Goal: Task Accomplishment & Management: Use online tool/utility

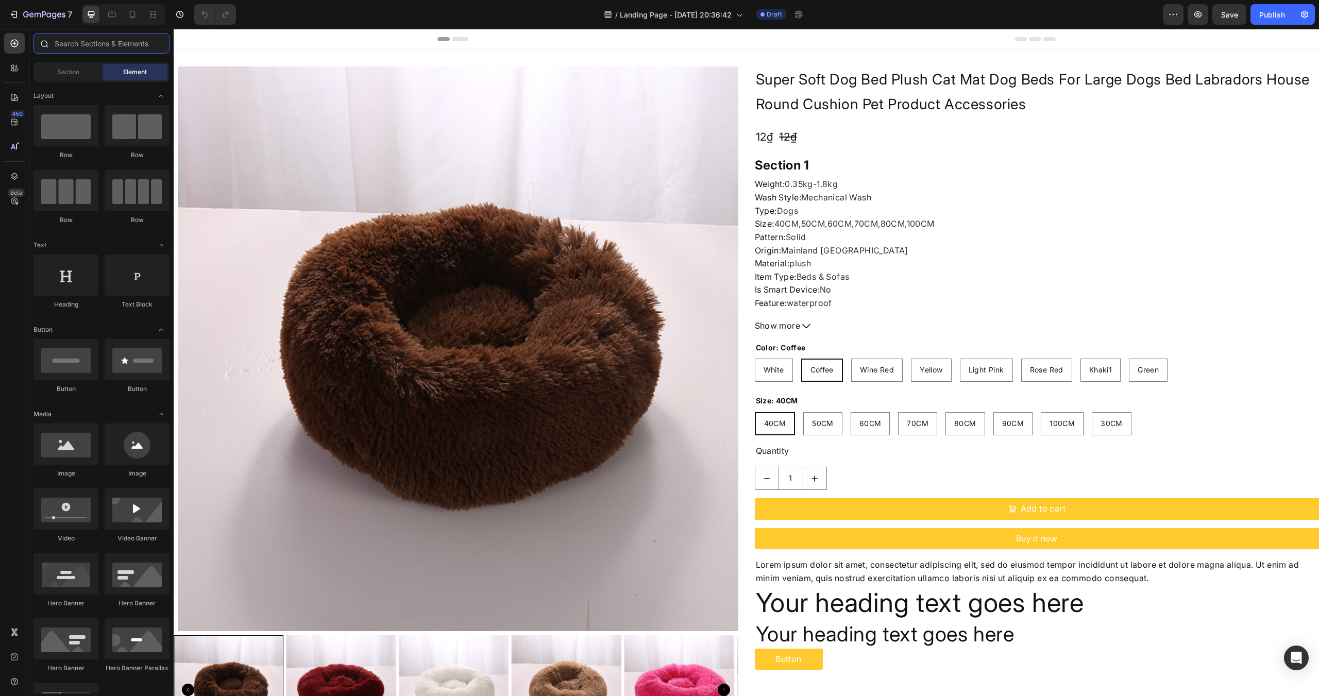
click at [67, 40] on input "text" at bounding box center [101, 43] width 136 height 21
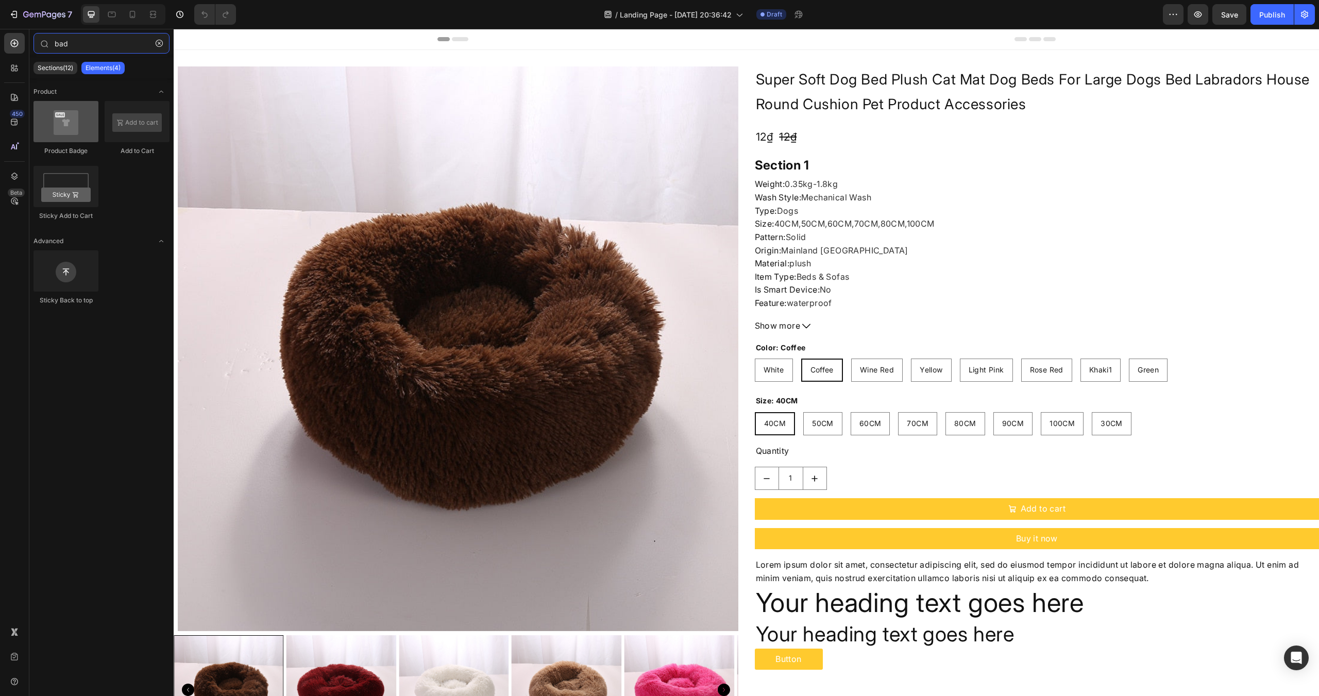
type input "bad"
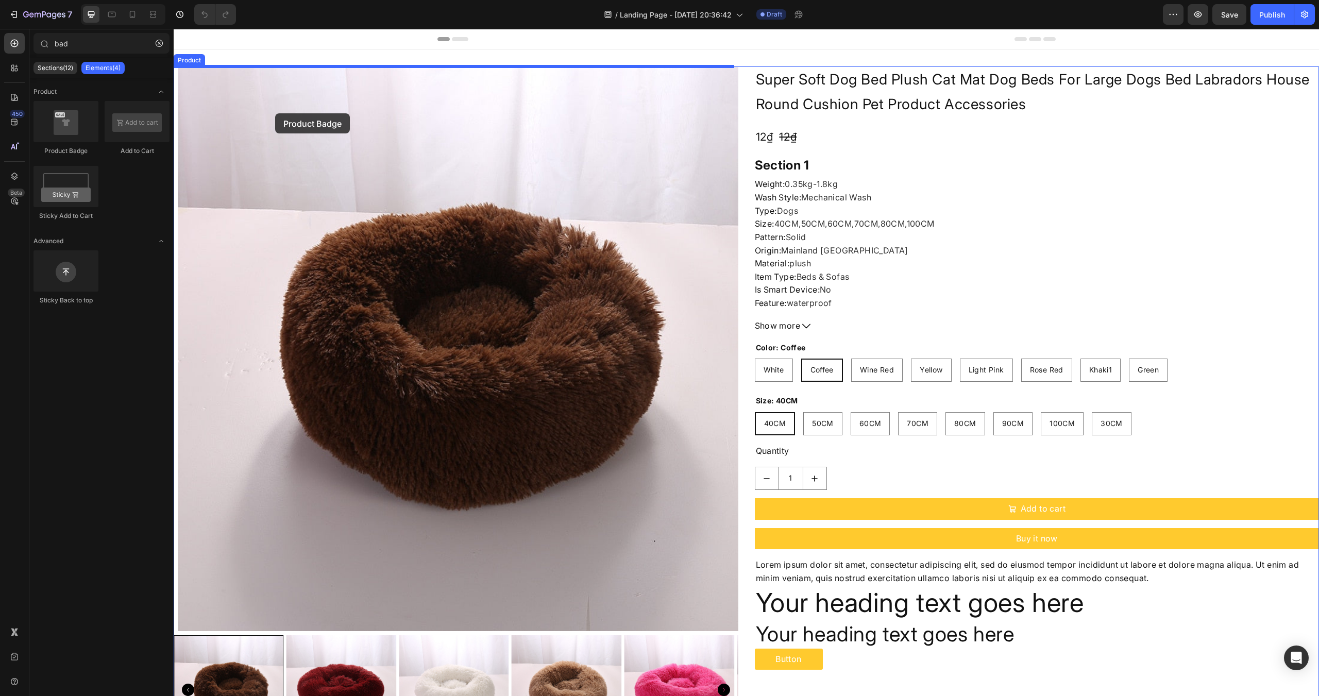
drag, startPoint x: 243, startPoint y: 159, endPoint x: 276, endPoint y: 113, distance: 56.4
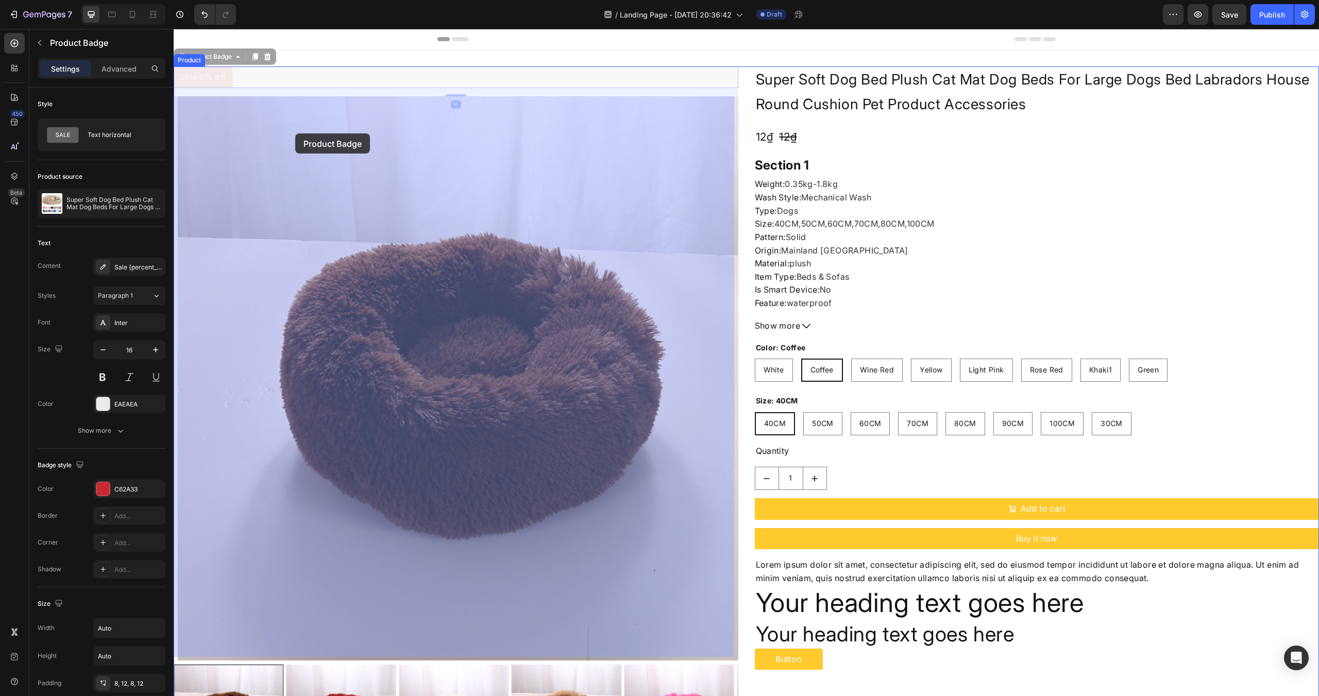
drag, startPoint x: 211, startPoint y: 60, endPoint x: 297, endPoint y: 134, distance: 113.3
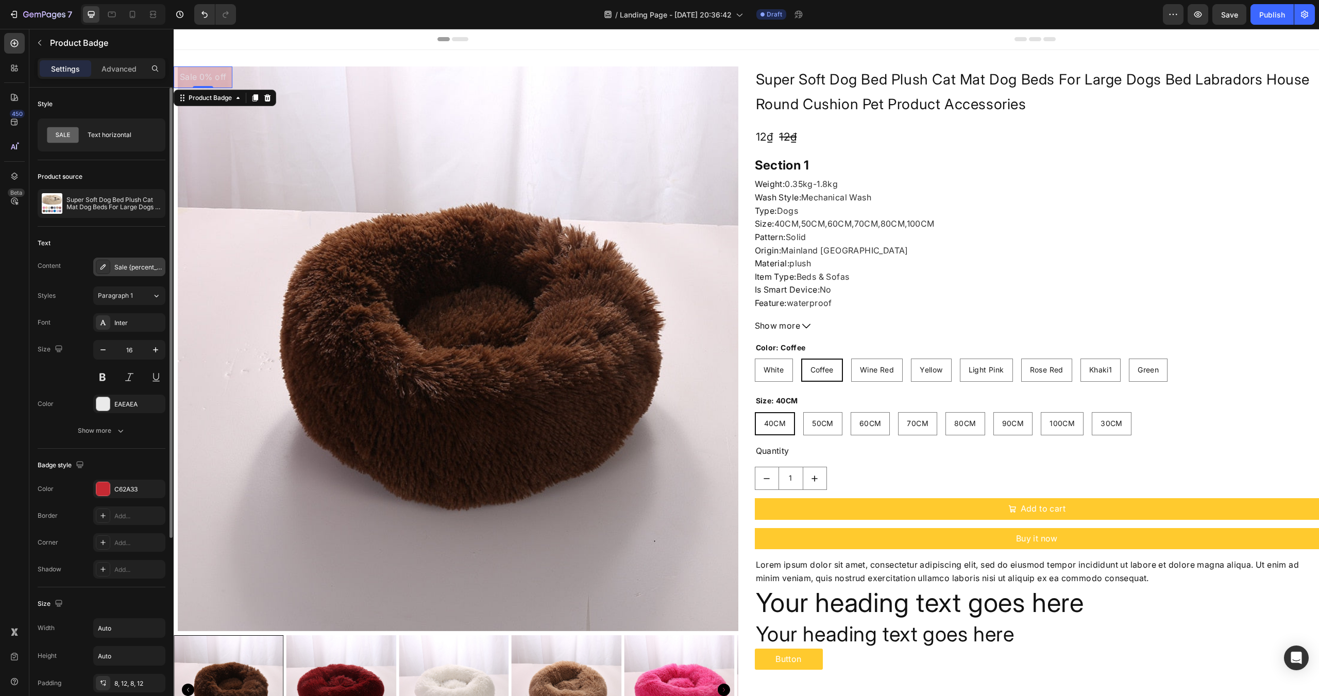
click at [123, 271] on div "Sale {percent_discount} off" at bounding box center [138, 267] width 48 height 9
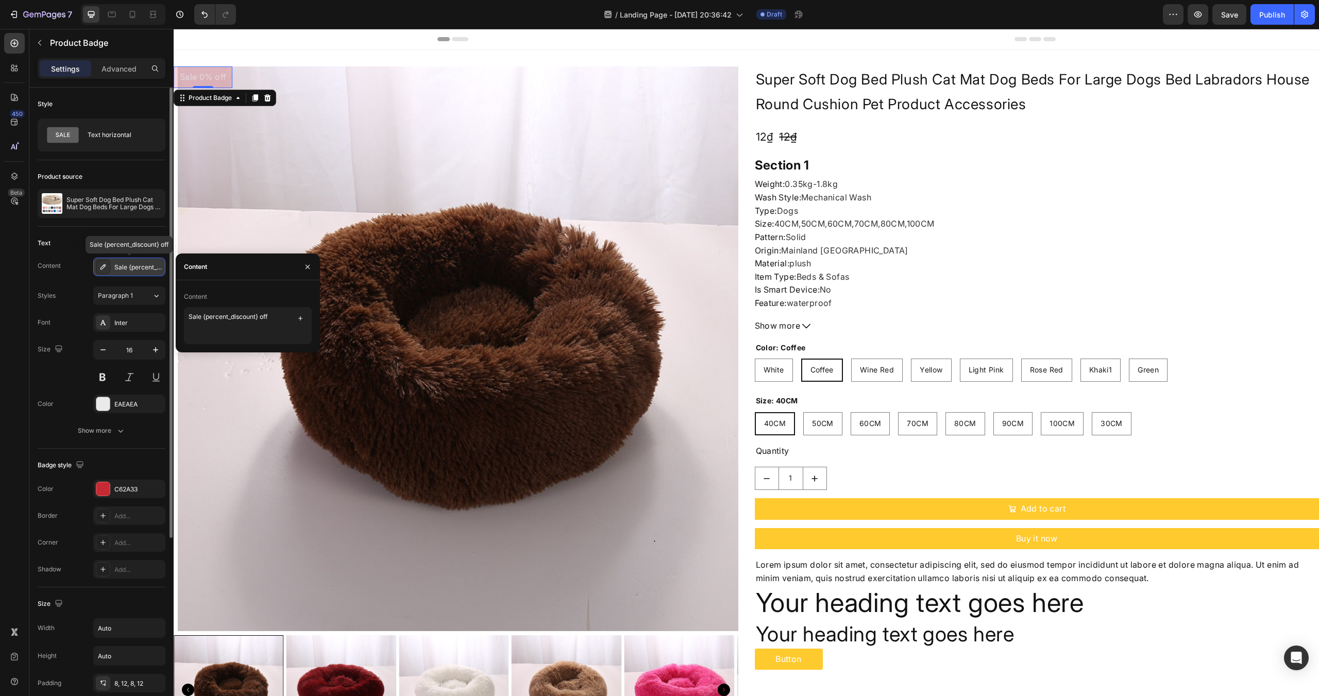
click at [123, 271] on div "Sale {percent_discount} off" at bounding box center [138, 267] width 48 height 9
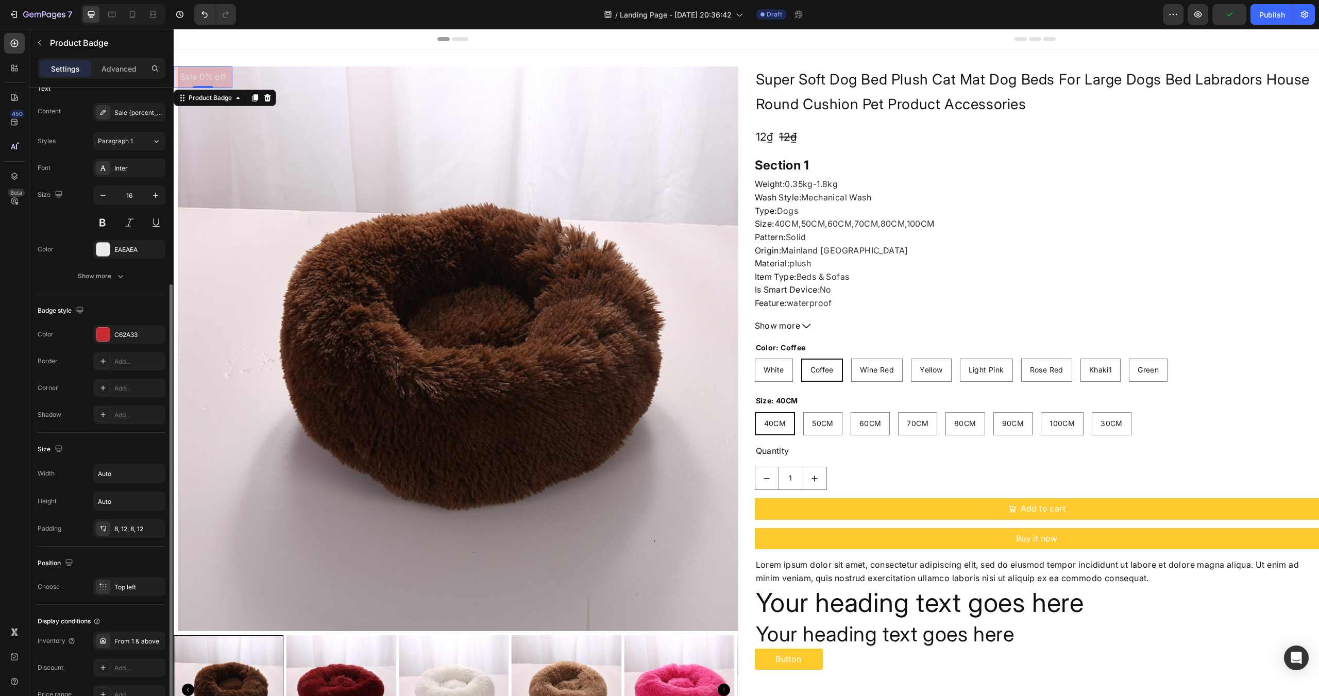
scroll to position [265, 0]
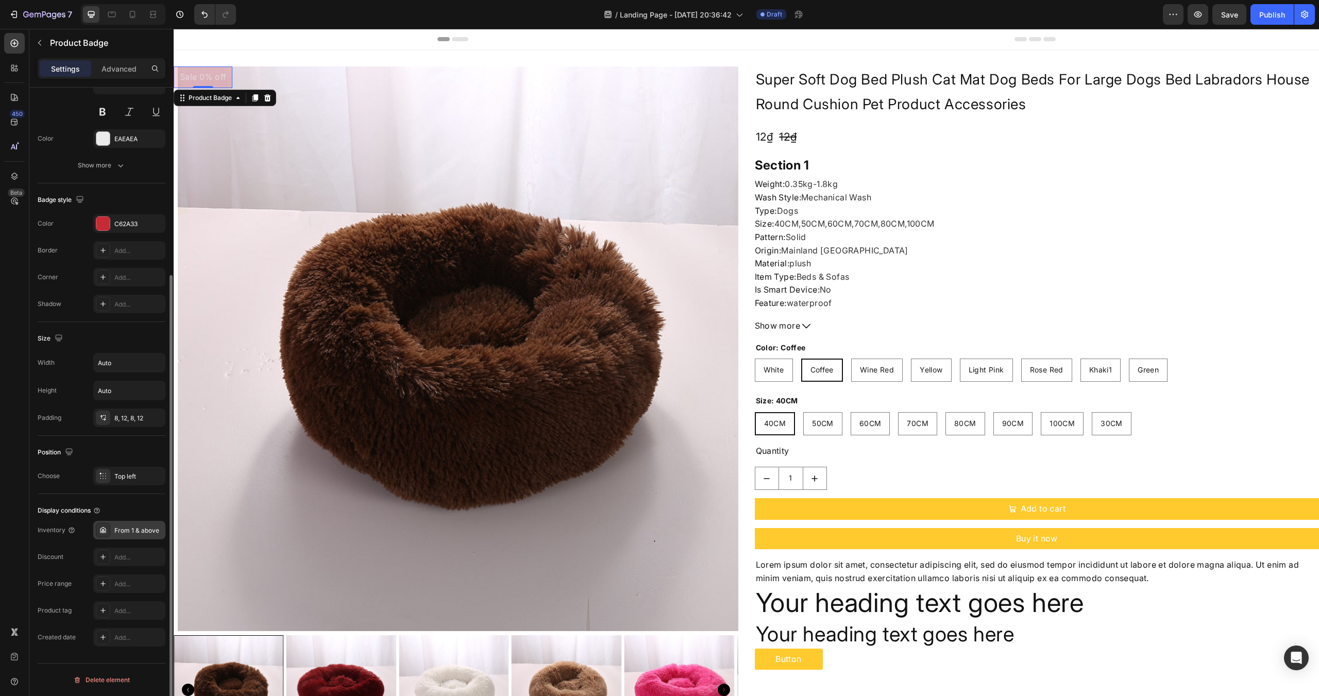
click at [131, 532] on div "From 1 & above" at bounding box center [138, 530] width 48 height 9
click at [123, 505] on div "Display conditions" at bounding box center [102, 510] width 128 height 16
click at [119, 615] on div at bounding box center [129, 610] width 72 height 19
click at [87, 443] on div "Position Choose Top left" at bounding box center [102, 465] width 128 height 58
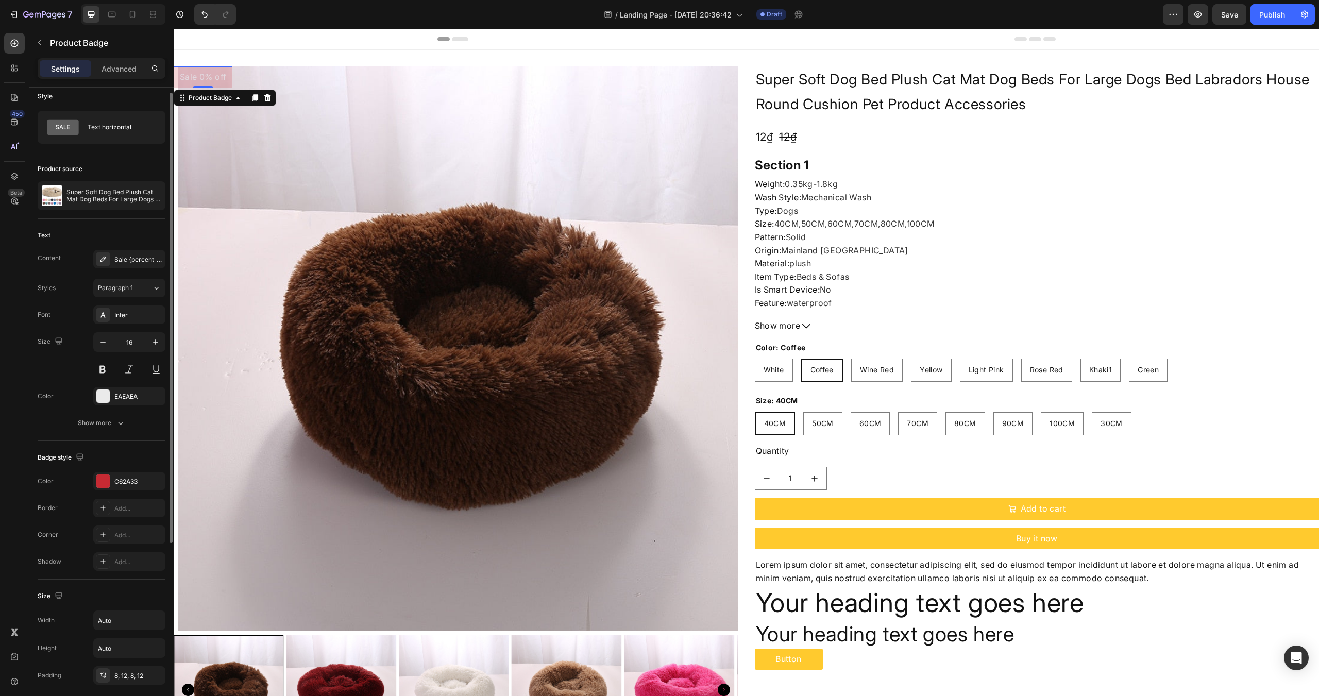
scroll to position [0, 0]
click at [123, 267] on div "Sale {percent_discount} off" at bounding box center [138, 267] width 48 height 9
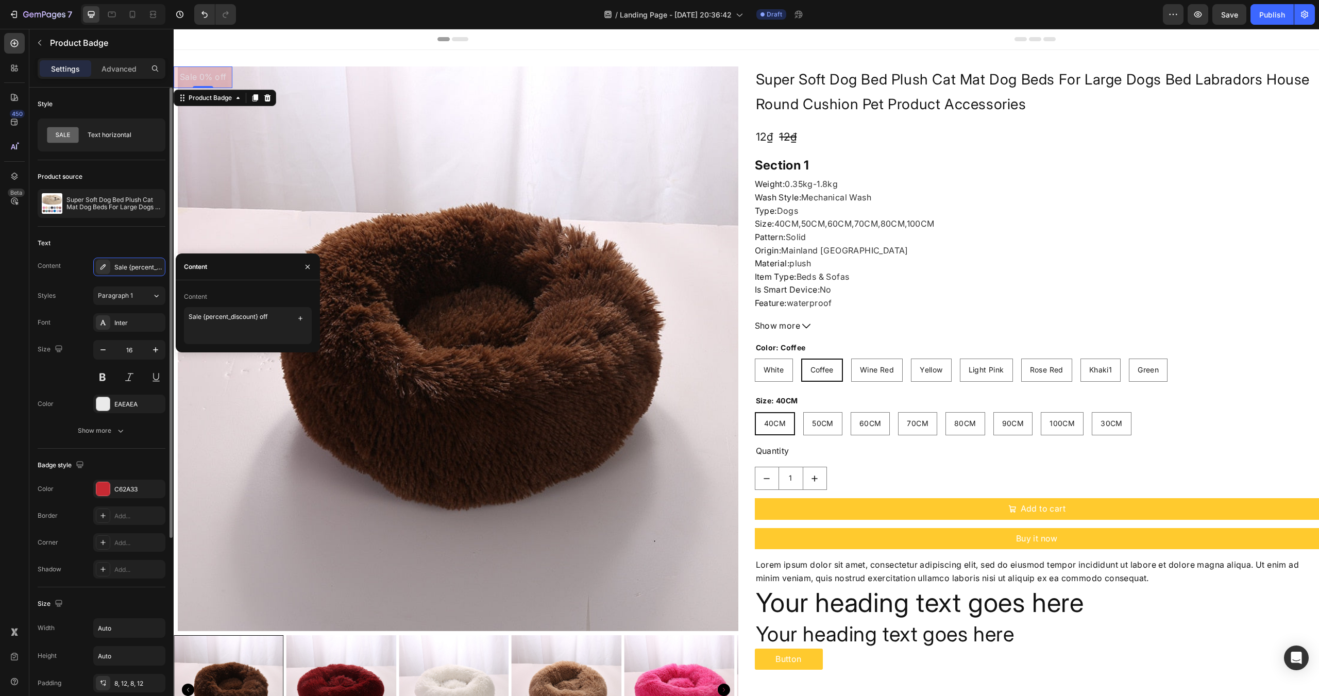
click at [75, 240] on div "Text" at bounding box center [102, 243] width 128 height 16
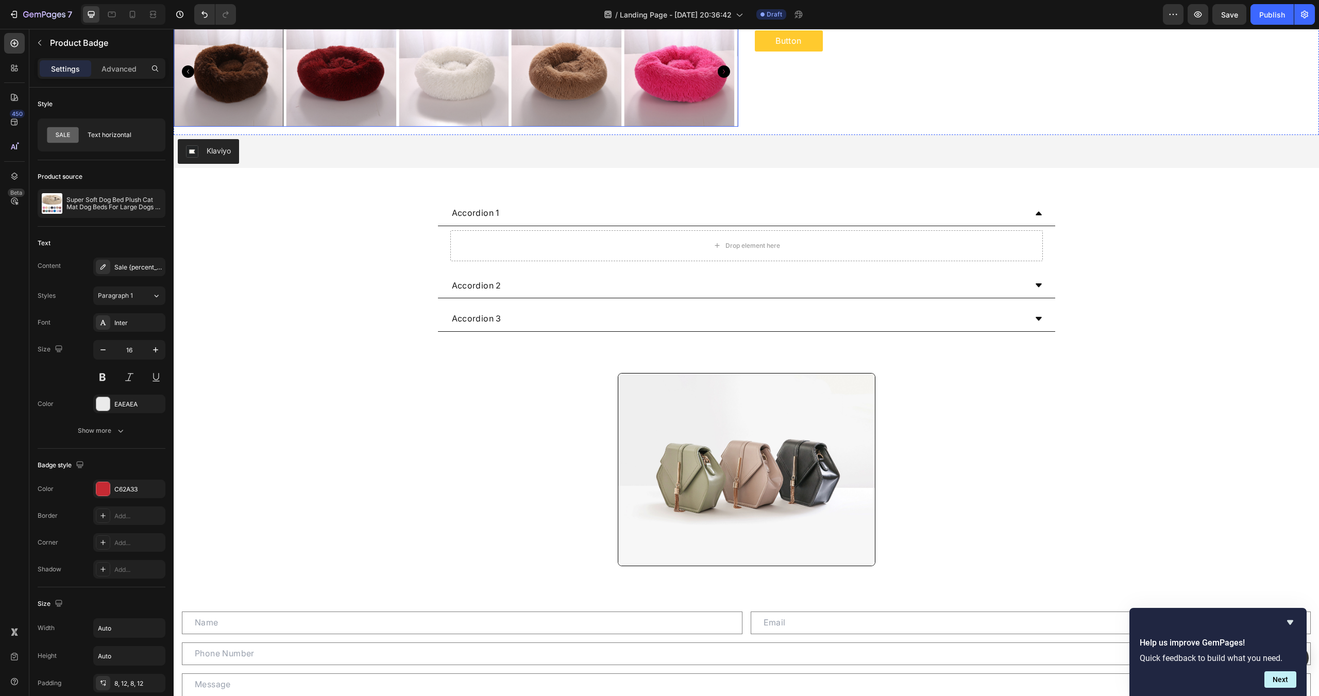
scroll to position [909, 0]
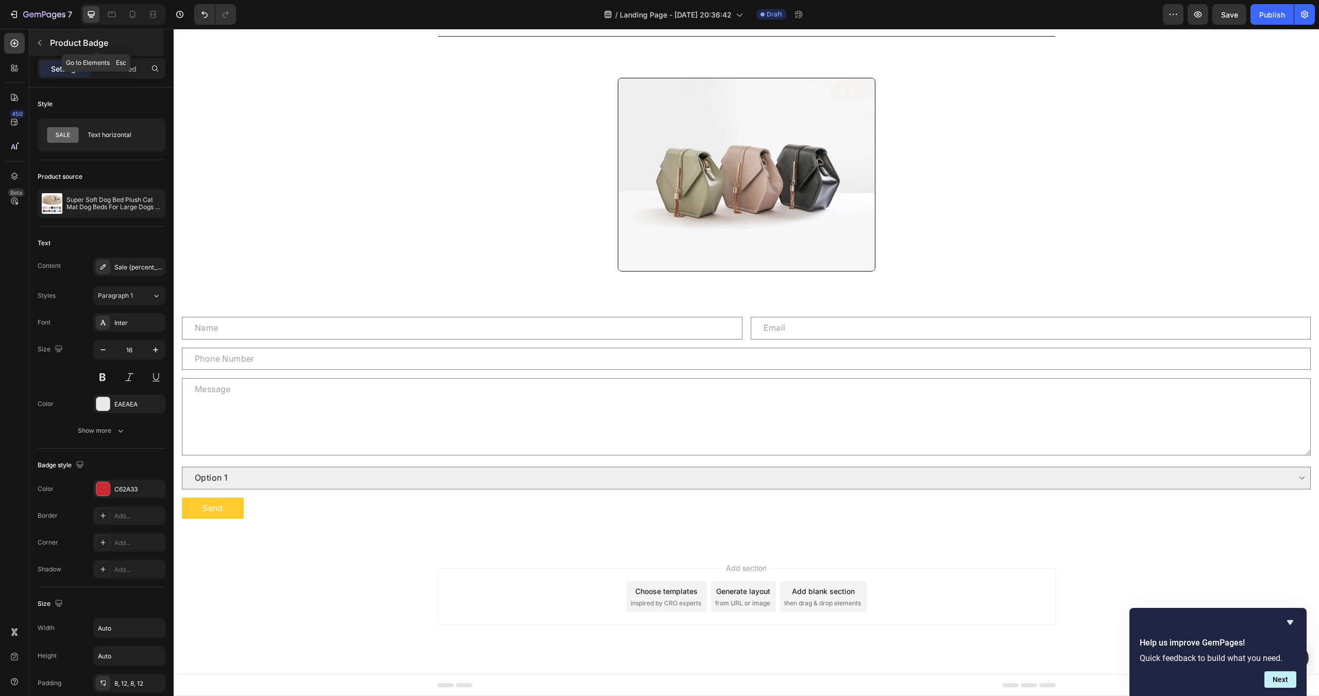
click at [53, 48] on p "Product Badge" at bounding box center [105, 43] width 111 height 12
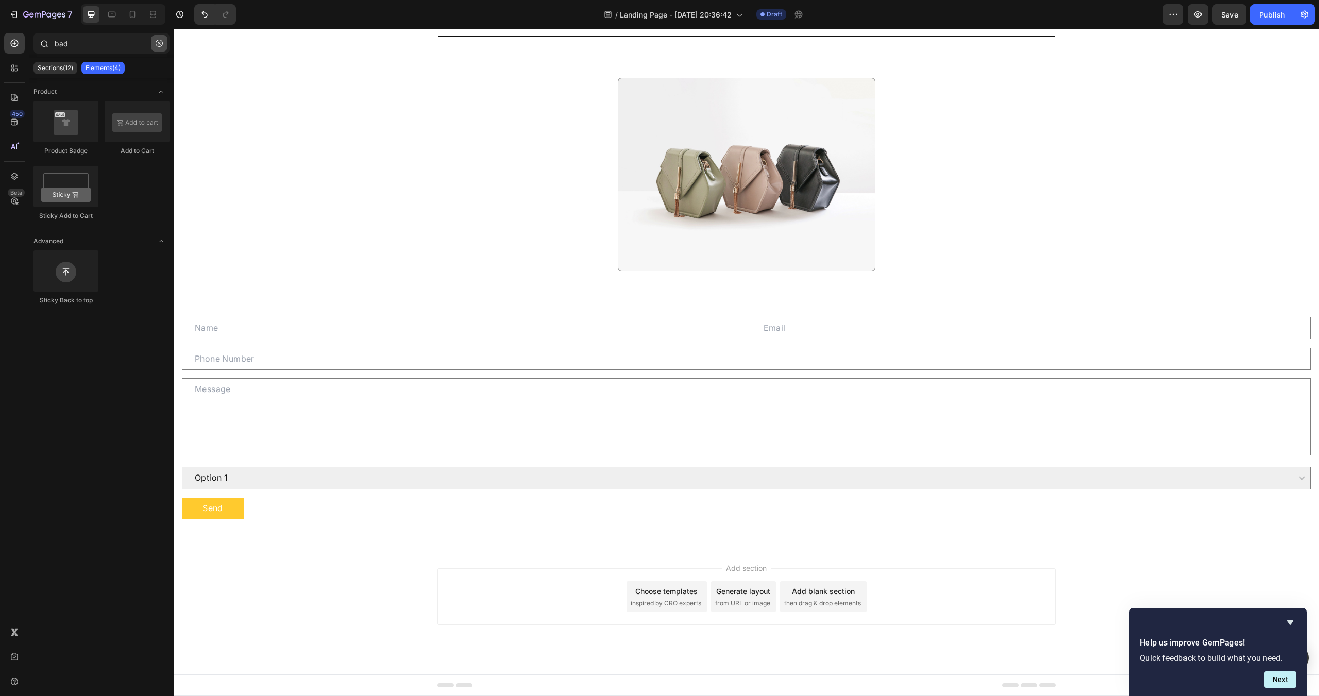
click at [158, 43] on icon "button" at bounding box center [159, 43] width 7 height 7
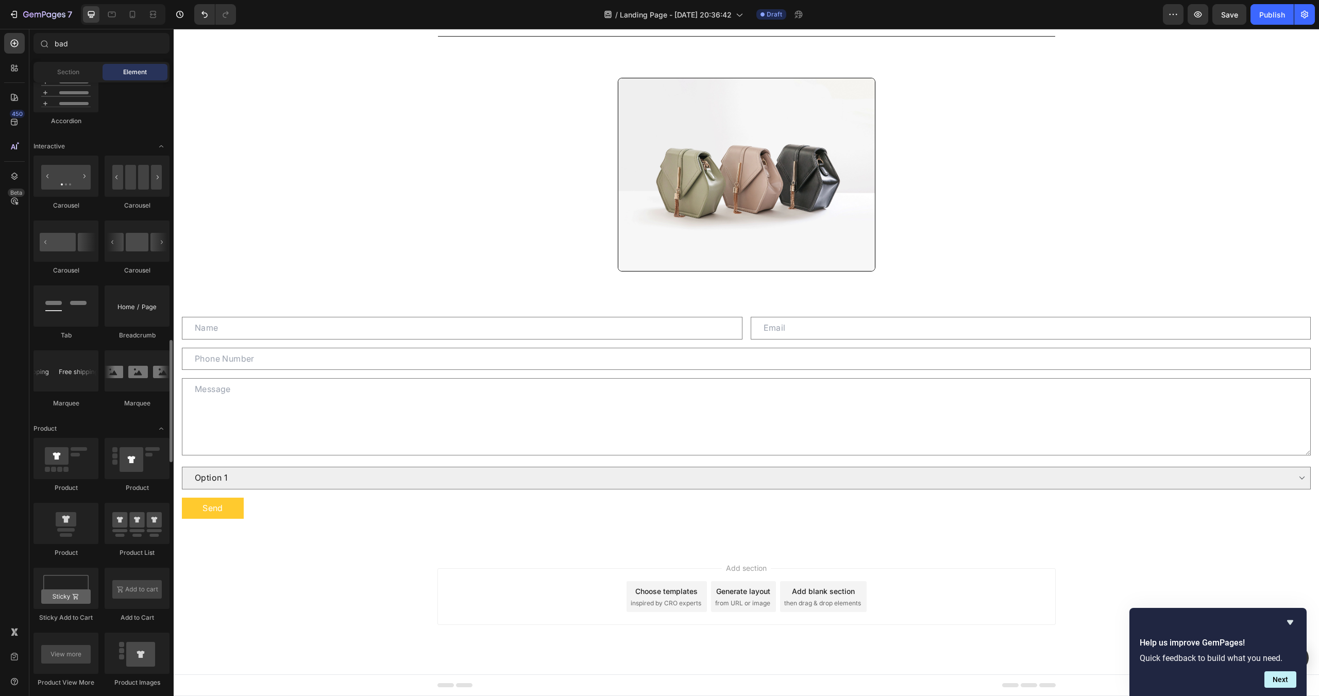
scroll to position [1030, 0]
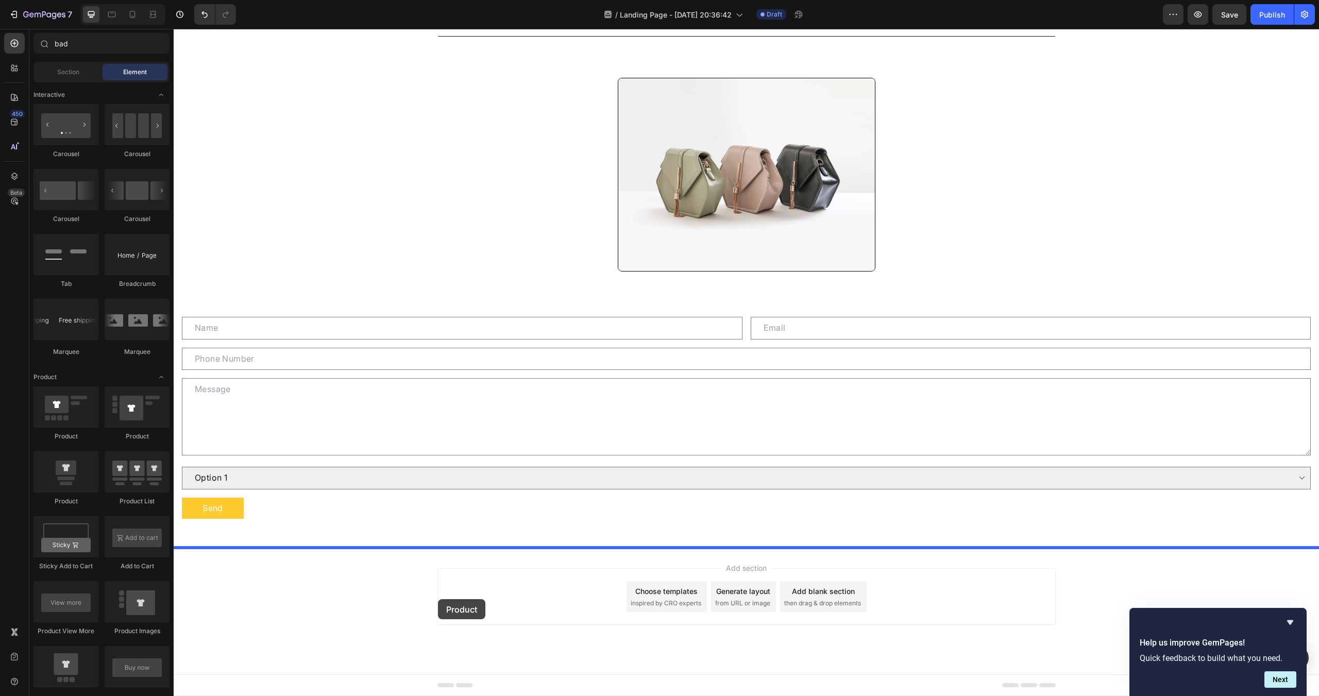
drag, startPoint x: 261, startPoint y: 495, endPoint x: 438, endPoint y: 599, distance: 205.1
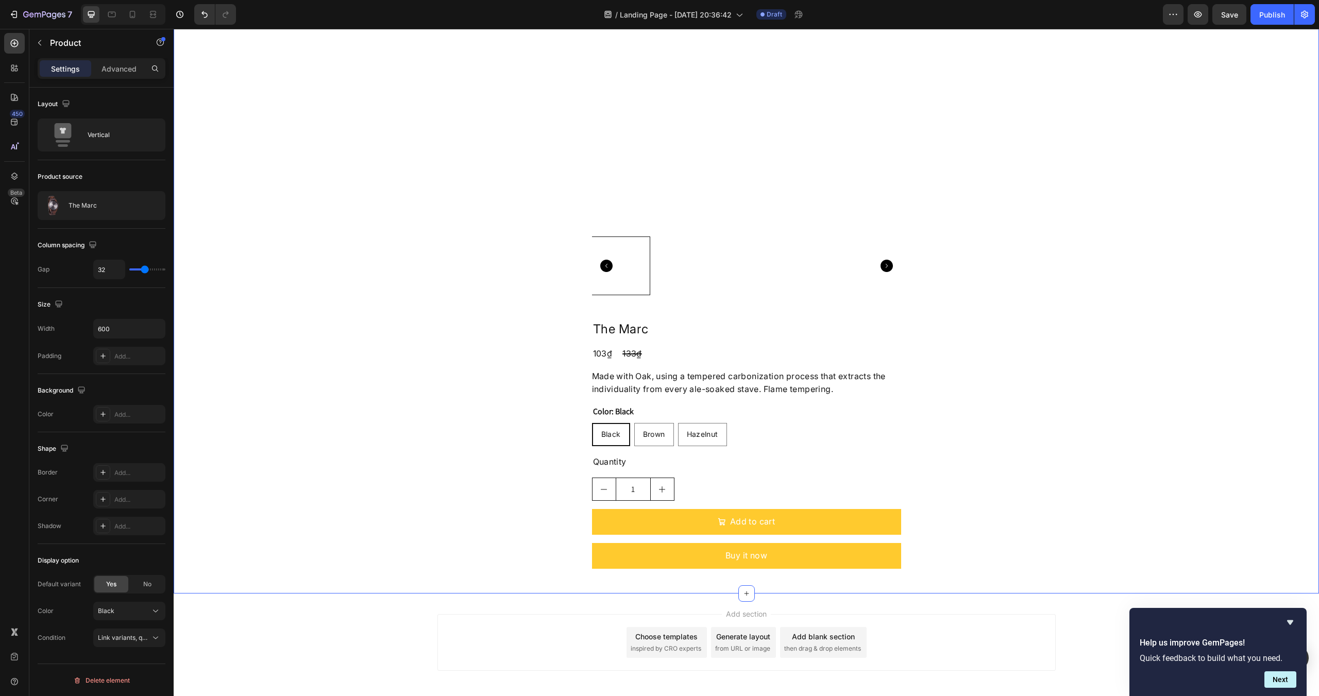
scroll to position [1579, 0]
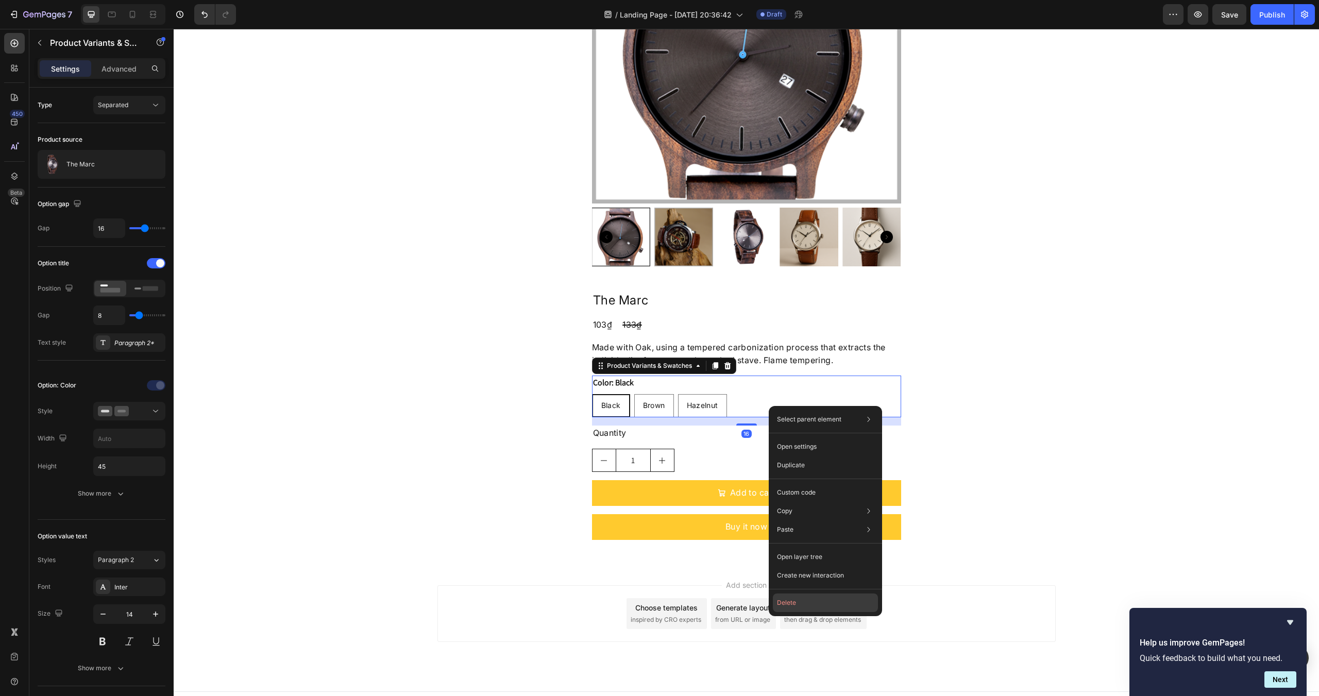
click at [798, 599] on button "Delete" at bounding box center [825, 602] width 105 height 19
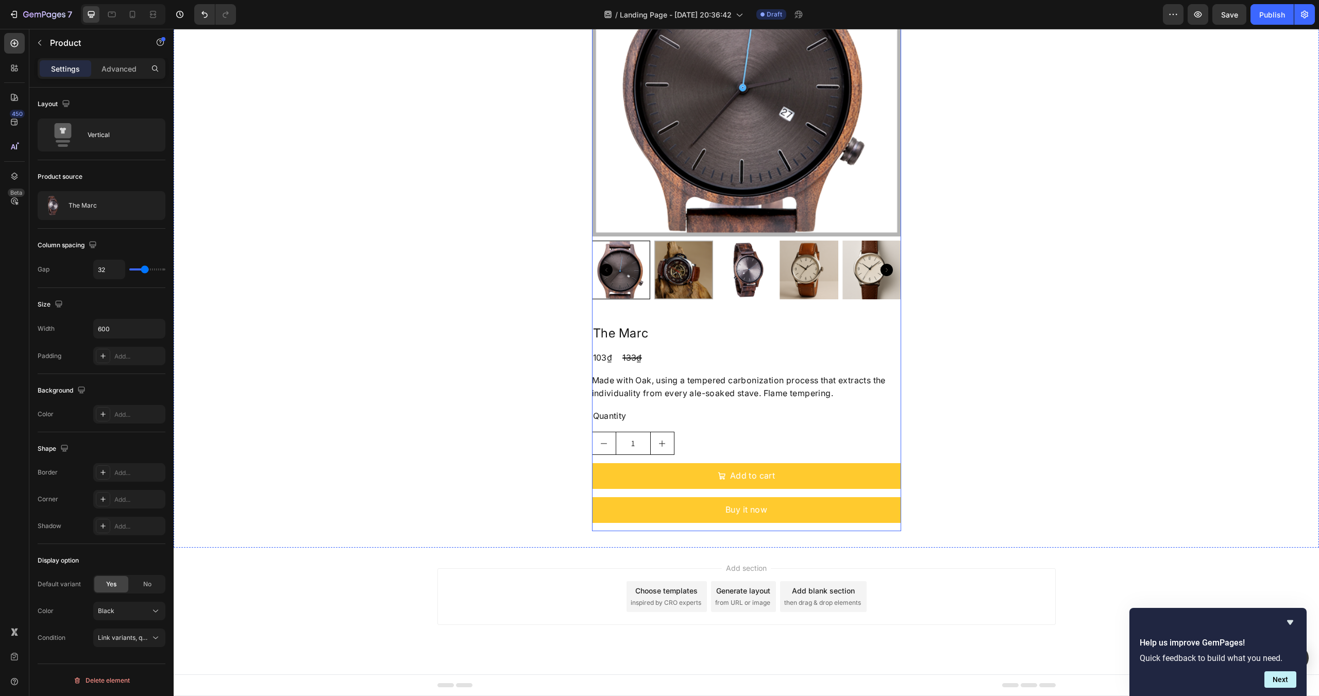
click at [747, 316] on div "Product Images The Marc Product Title 103₫ Product Price Product Price 133₫ Pro…" at bounding box center [746, 228] width 309 height 603
click at [148, 607] on div "Black" at bounding box center [129, 610] width 63 height 10
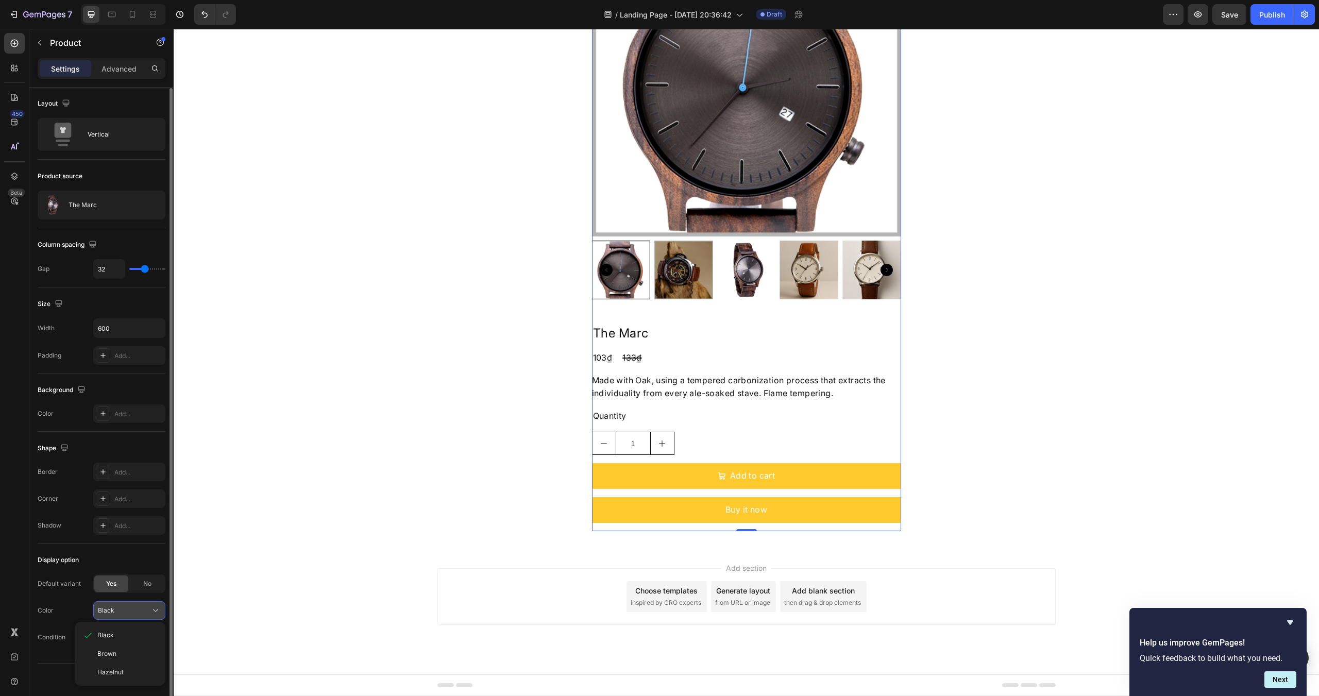
click at [148, 607] on div "Black" at bounding box center [129, 610] width 63 height 10
